Goal: Transaction & Acquisition: Purchase product/service

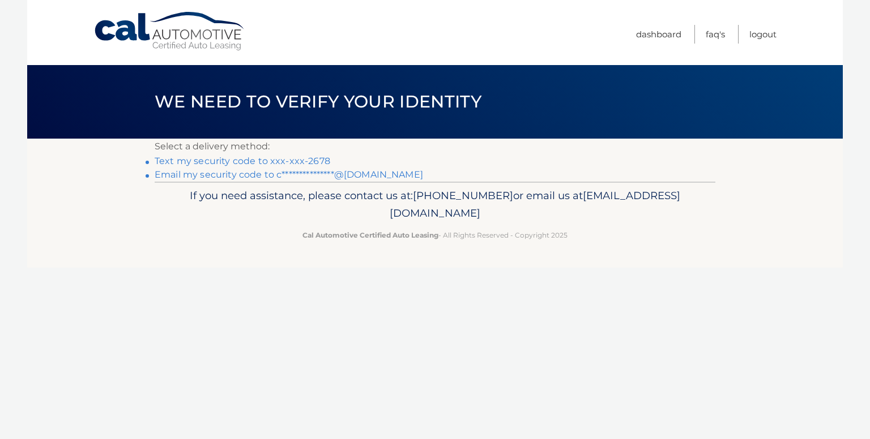
click at [314, 161] on link "Text my security code to xxx-xxx-2678" at bounding box center [243, 161] width 176 height 11
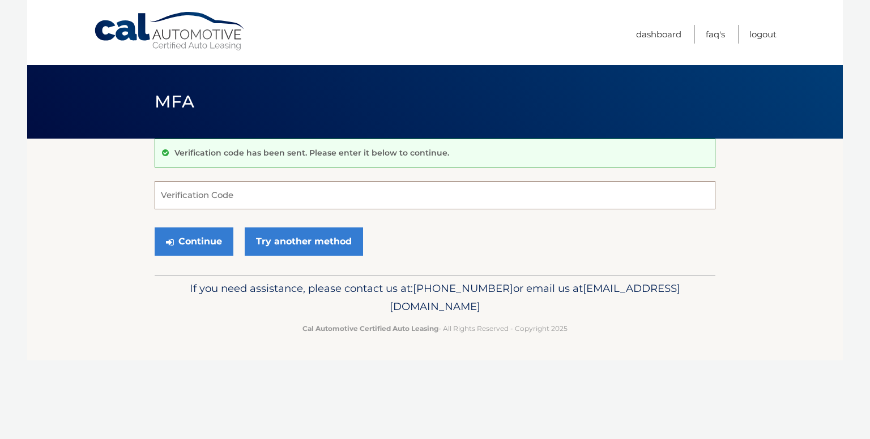
click at [277, 195] on input "Verification Code" at bounding box center [435, 195] width 561 height 28
type input "818410"
click at [201, 247] on button "Continue" at bounding box center [194, 242] width 79 height 28
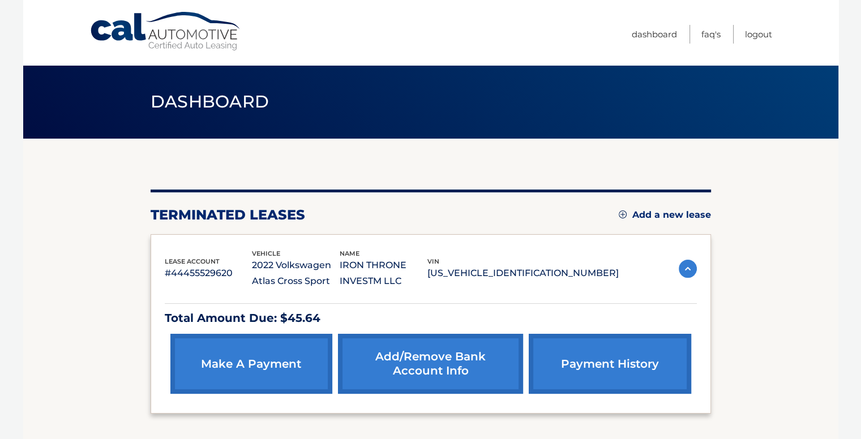
click at [632, 366] on link "payment history" at bounding box center [610, 364] width 162 height 60
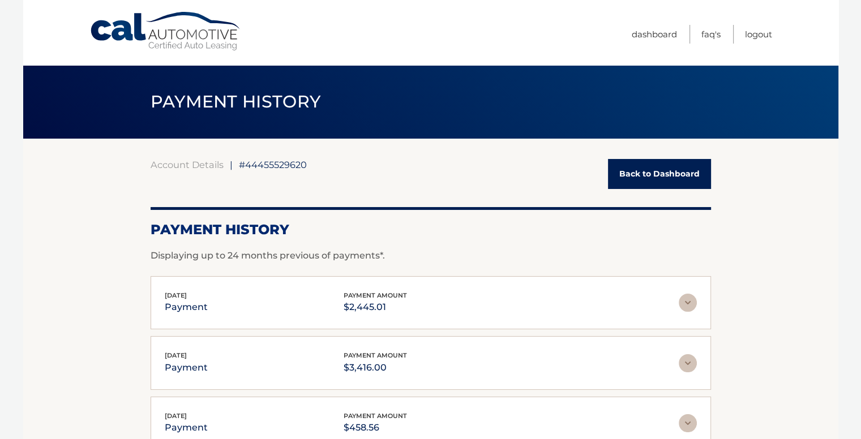
click at [678, 169] on link "Back to Dashboard" at bounding box center [659, 174] width 103 height 30
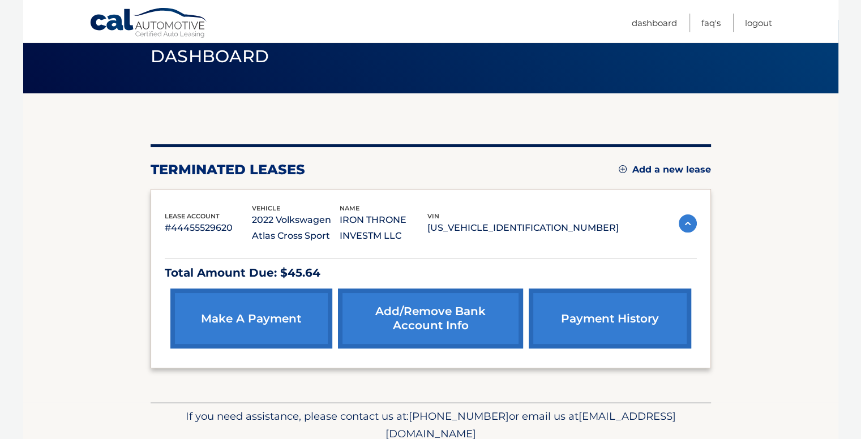
scroll to position [93, 0]
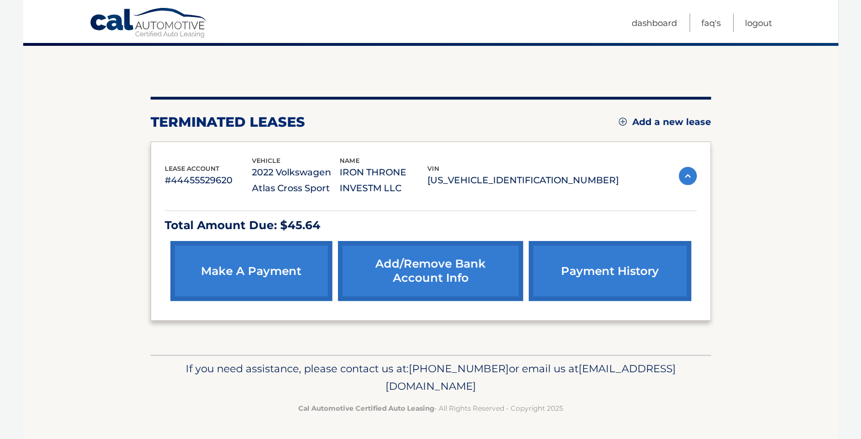
click at [227, 268] on link "make a payment" at bounding box center [251, 271] width 162 height 60
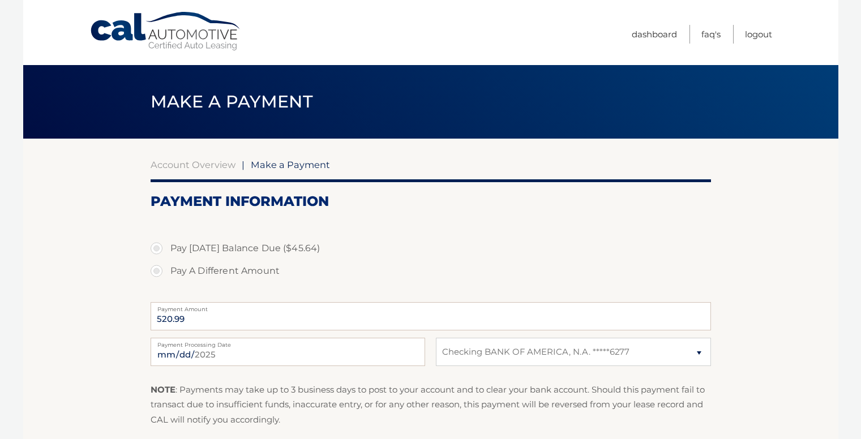
select select "N2RkMjBlYzctYjZhNS00ZGZmLTg2OTMtZTJmOWU4YmMxNzMz"
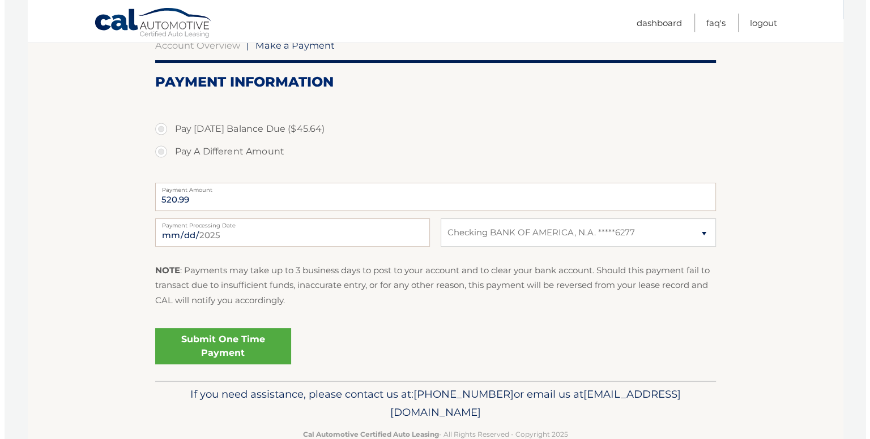
scroll to position [147, 0]
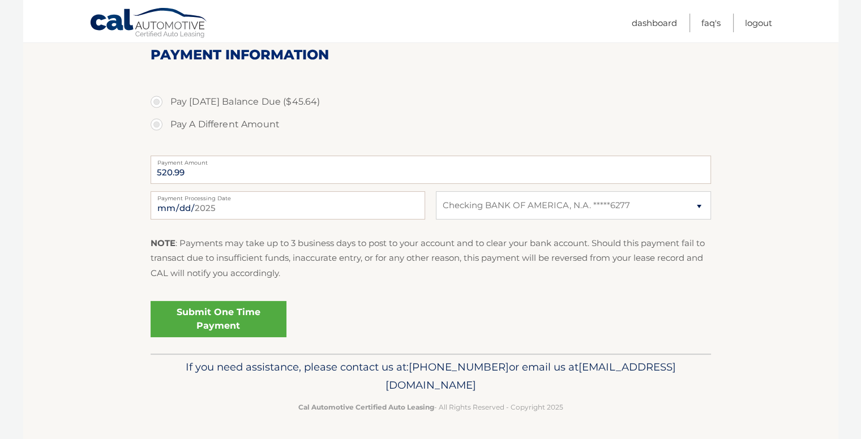
click at [157, 102] on label "Pay Today's Balance Due ($45.64)" at bounding box center [431, 102] width 561 height 23
click at [157, 102] on input "Pay Today's Balance Due ($45.64)" at bounding box center [160, 100] width 11 height 18
radio input "true"
type input "45.64"
click at [257, 311] on link "Submit One Time Payment" at bounding box center [219, 319] width 136 height 36
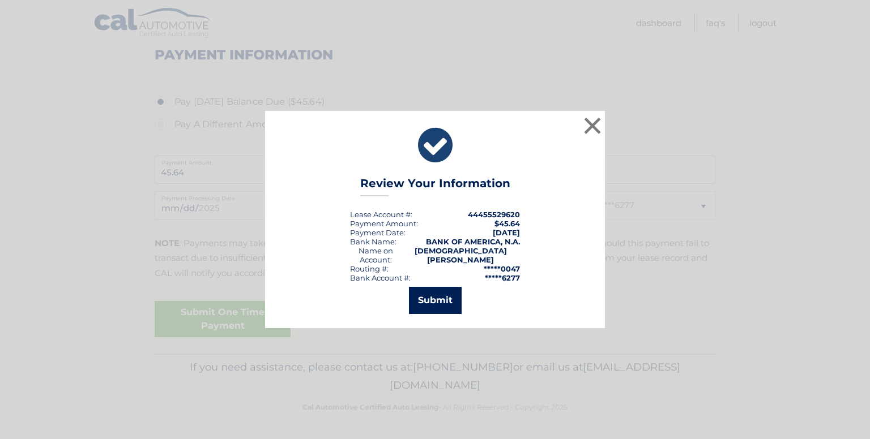
click at [454, 297] on button "Submit" at bounding box center [435, 300] width 53 height 27
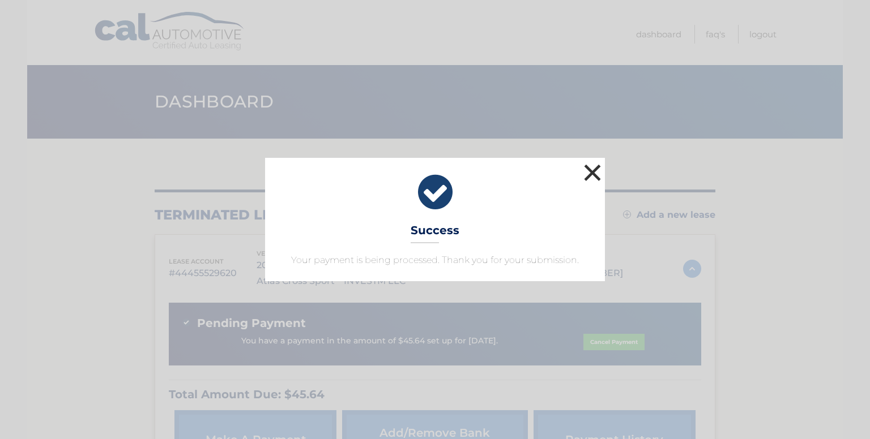
click at [596, 176] on button "×" at bounding box center [592, 172] width 23 height 23
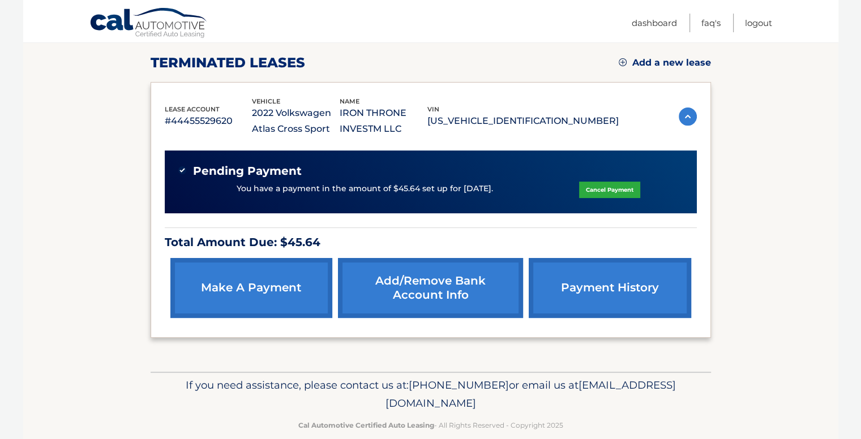
scroll to position [169, 0]
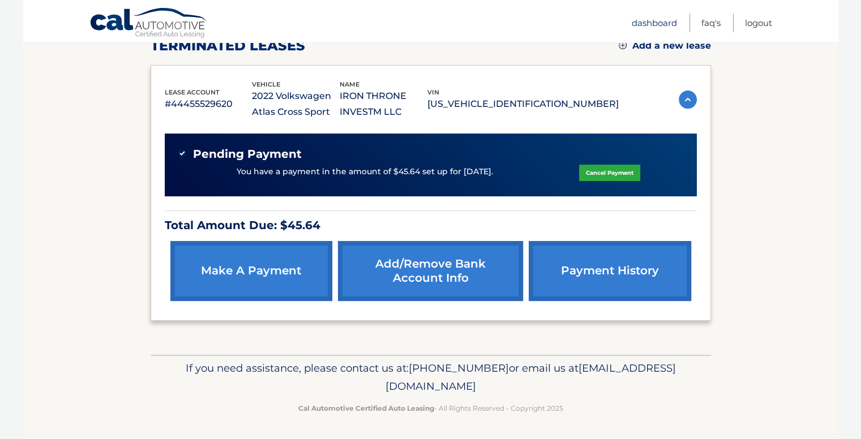
click at [657, 15] on link "Dashboard" at bounding box center [654, 23] width 45 height 19
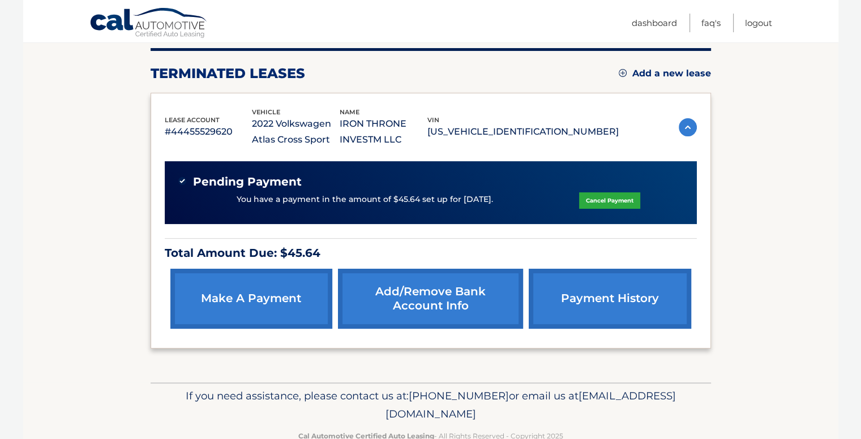
scroll to position [169, 0]
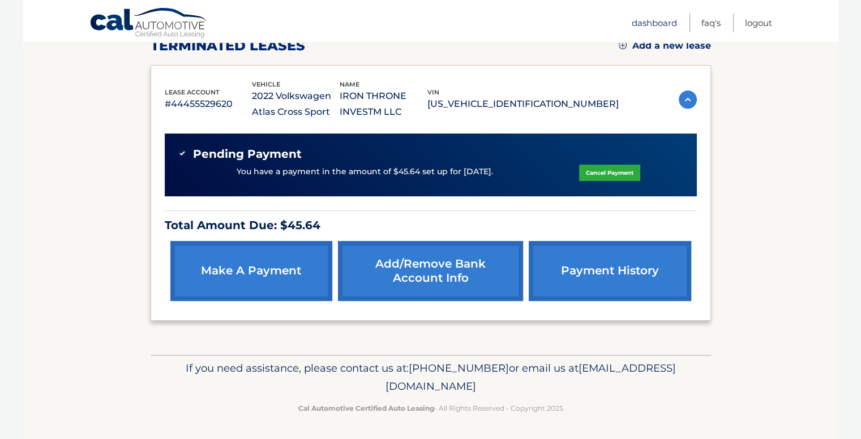
click at [641, 19] on link "Dashboard" at bounding box center [654, 23] width 45 height 19
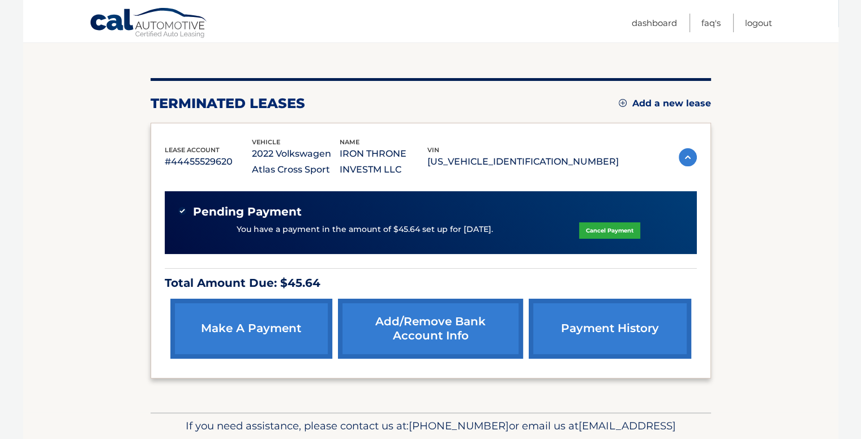
scroll to position [169, 0]
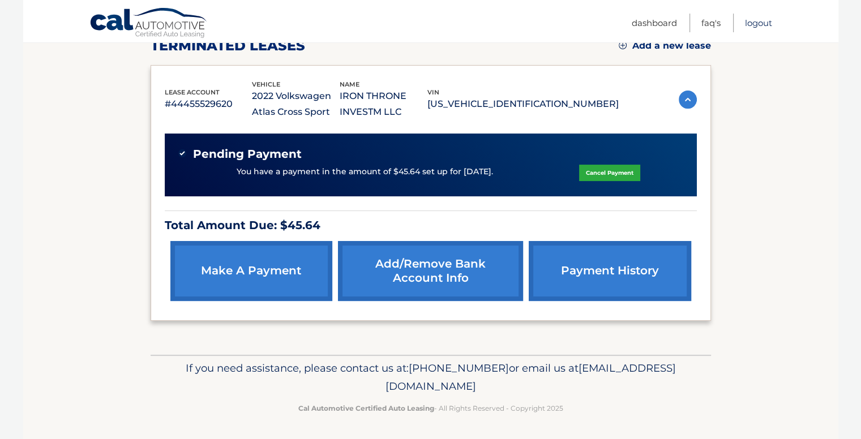
click at [764, 20] on link "Logout" at bounding box center [758, 23] width 27 height 19
